Goal: Task Accomplishment & Management: Use online tool/utility

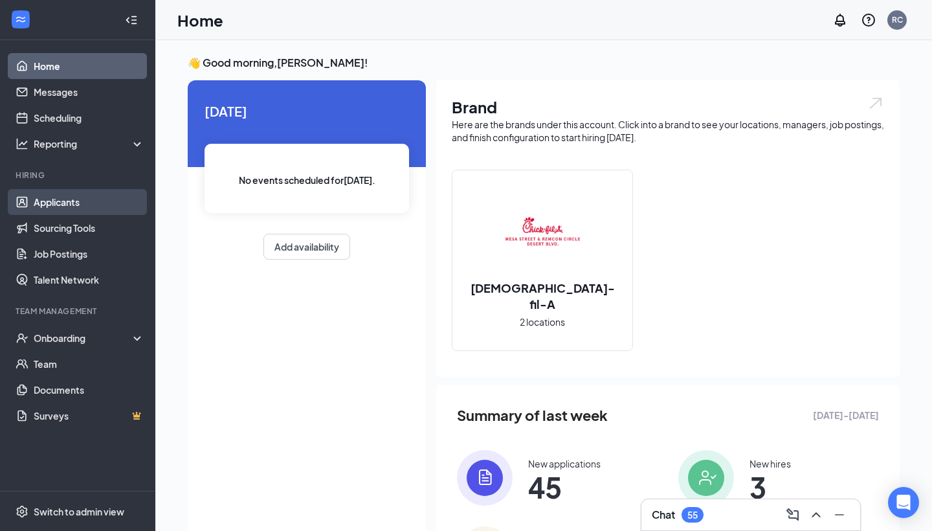
click at [49, 200] on link "Applicants" at bounding box center [89, 202] width 111 height 26
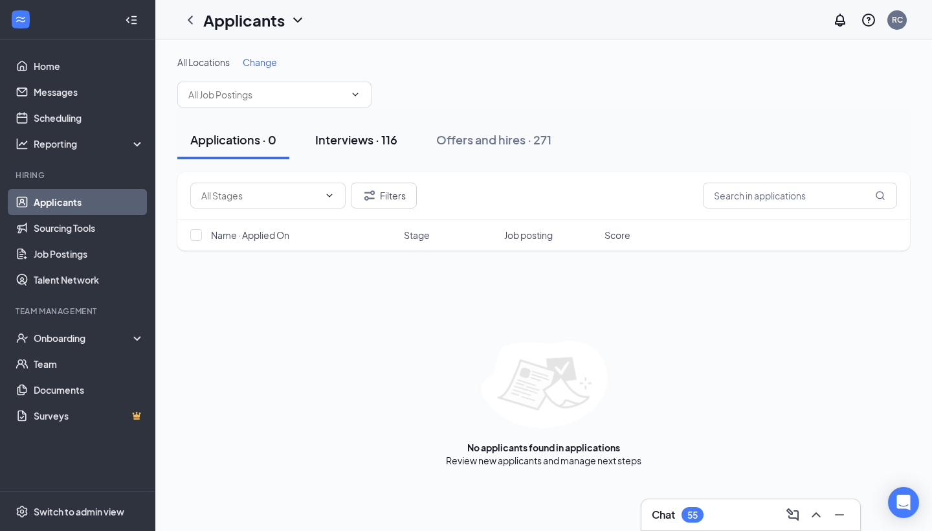
click at [359, 139] on div "Interviews · 116" at bounding box center [356, 139] width 82 height 16
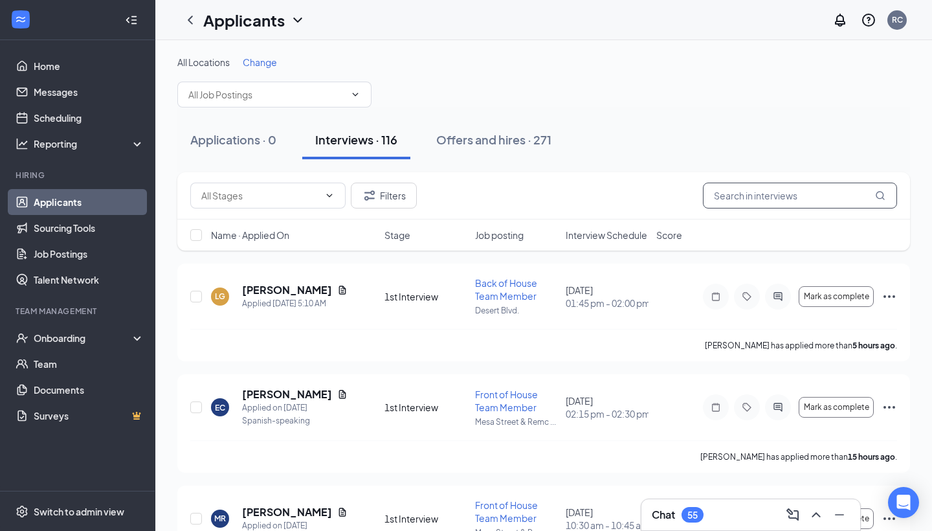
click at [737, 197] on input "text" at bounding box center [800, 195] width 194 height 26
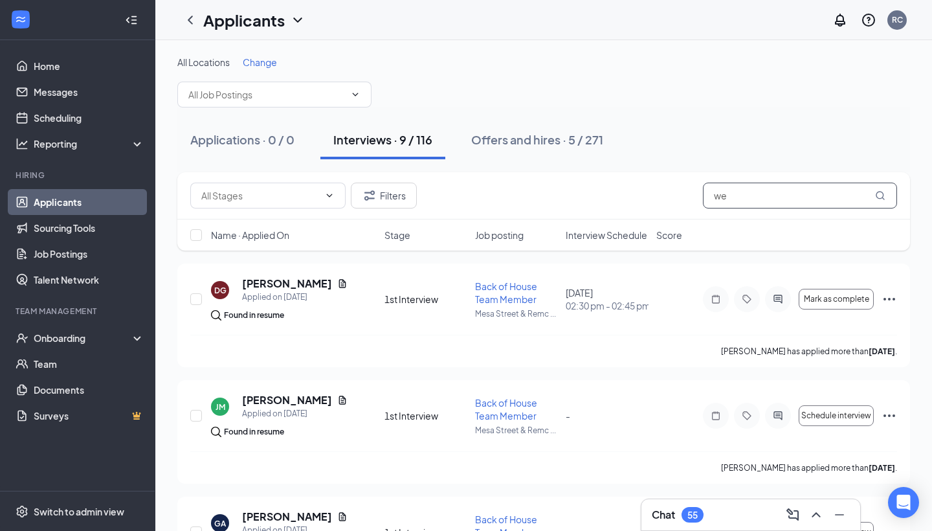
type input "w"
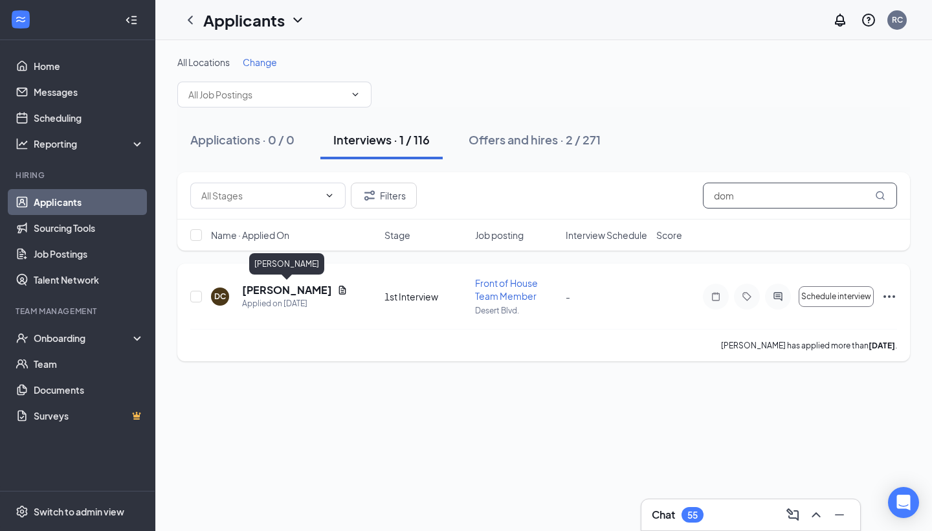
type input "dom"
click at [292, 291] on h5 "[PERSON_NAME]" at bounding box center [287, 290] width 90 height 14
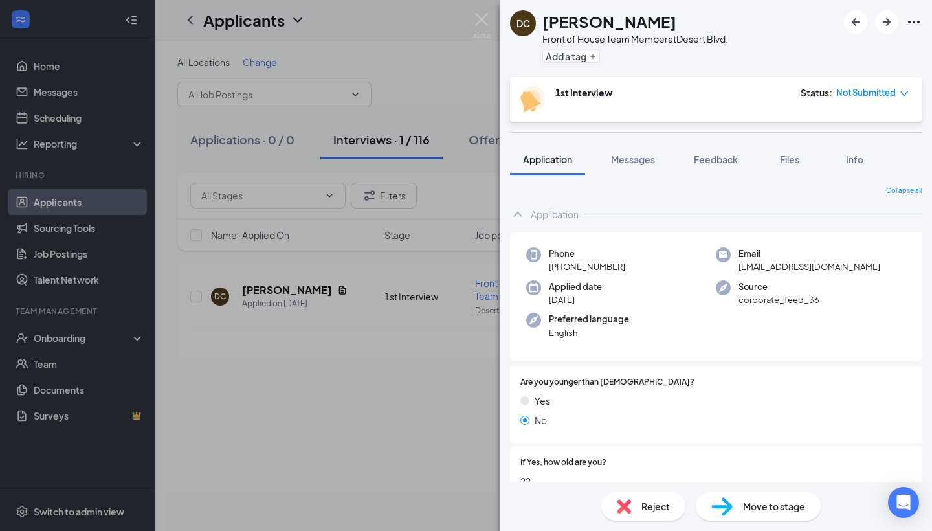
click at [401, 428] on div "DC [PERSON_NAME] Front of House Team Member at [GEOGRAPHIC_DATA]. Add a tag 1st…" at bounding box center [466, 265] width 932 height 531
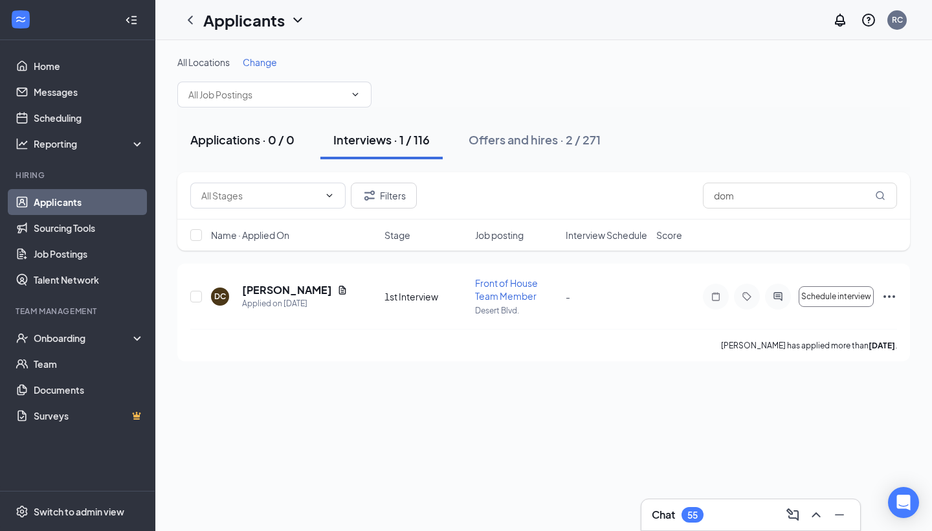
click at [238, 140] on div "Applications · 0 / 0" at bounding box center [242, 139] width 104 height 16
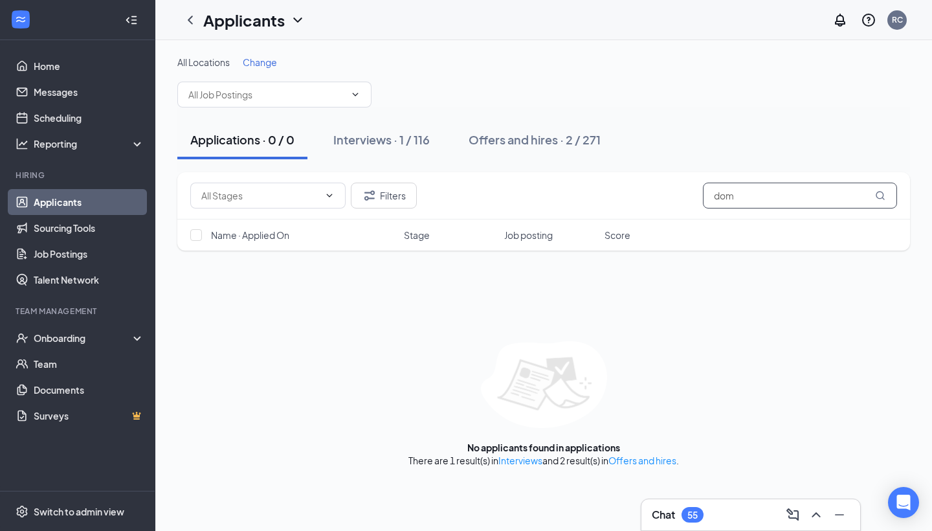
click at [778, 195] on input "dom" at bounding box center [800, 195] width 194 height 26
type input "d"
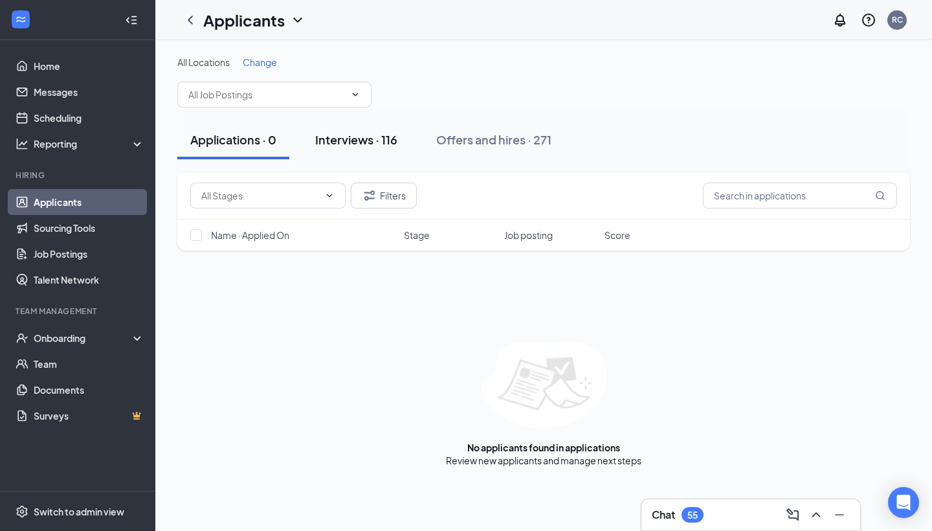
click at [380, 142] on div "Interviews · 116" at bounding box center [356, 139] width 82 height 16
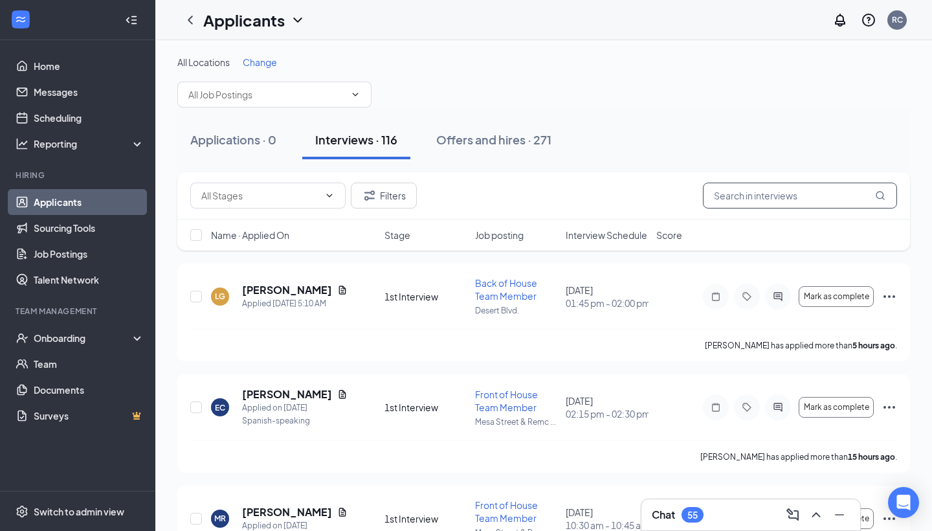
click at [805, 206] on input "text" at bounding box center [800, 195] width 194 height 26
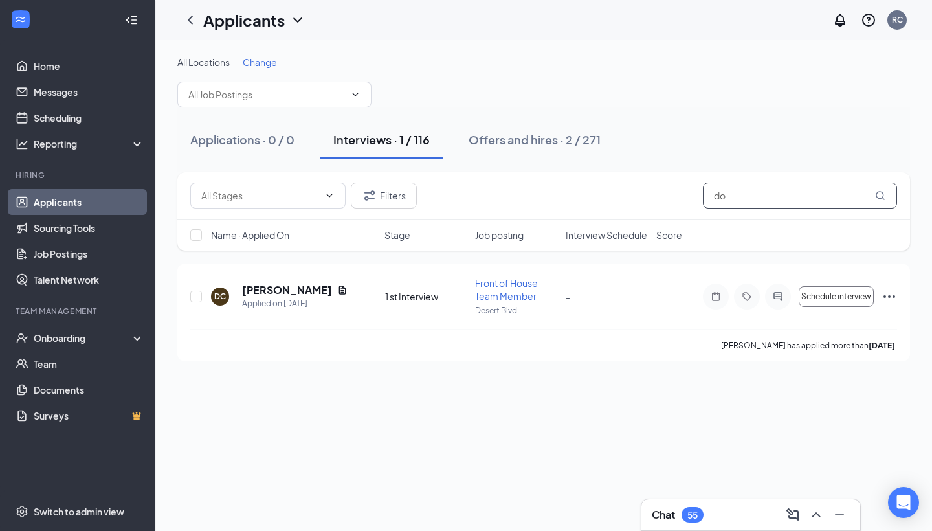
type input "d"
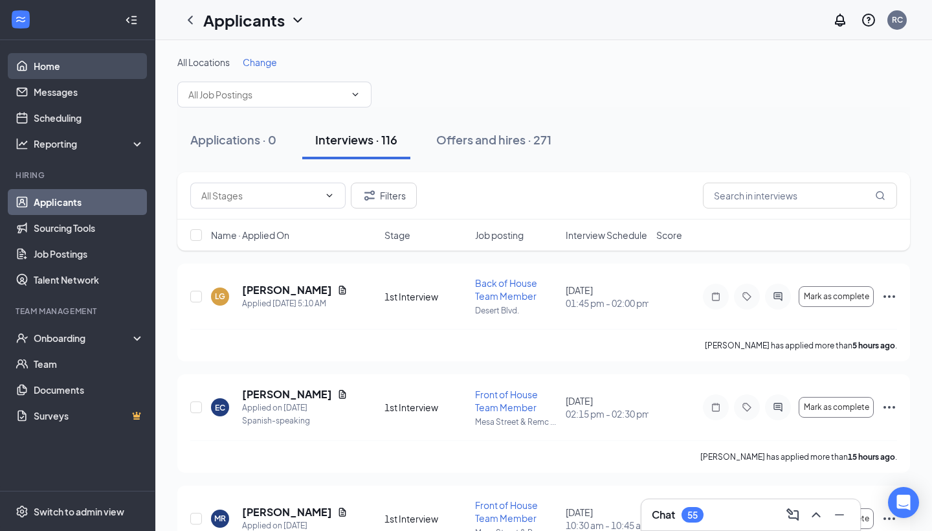
click at [46, 67] on link "Home" at bounding box center [89, 66] width 111 height 26
